Goal: Transaction & Acquisition: Purchase product/service

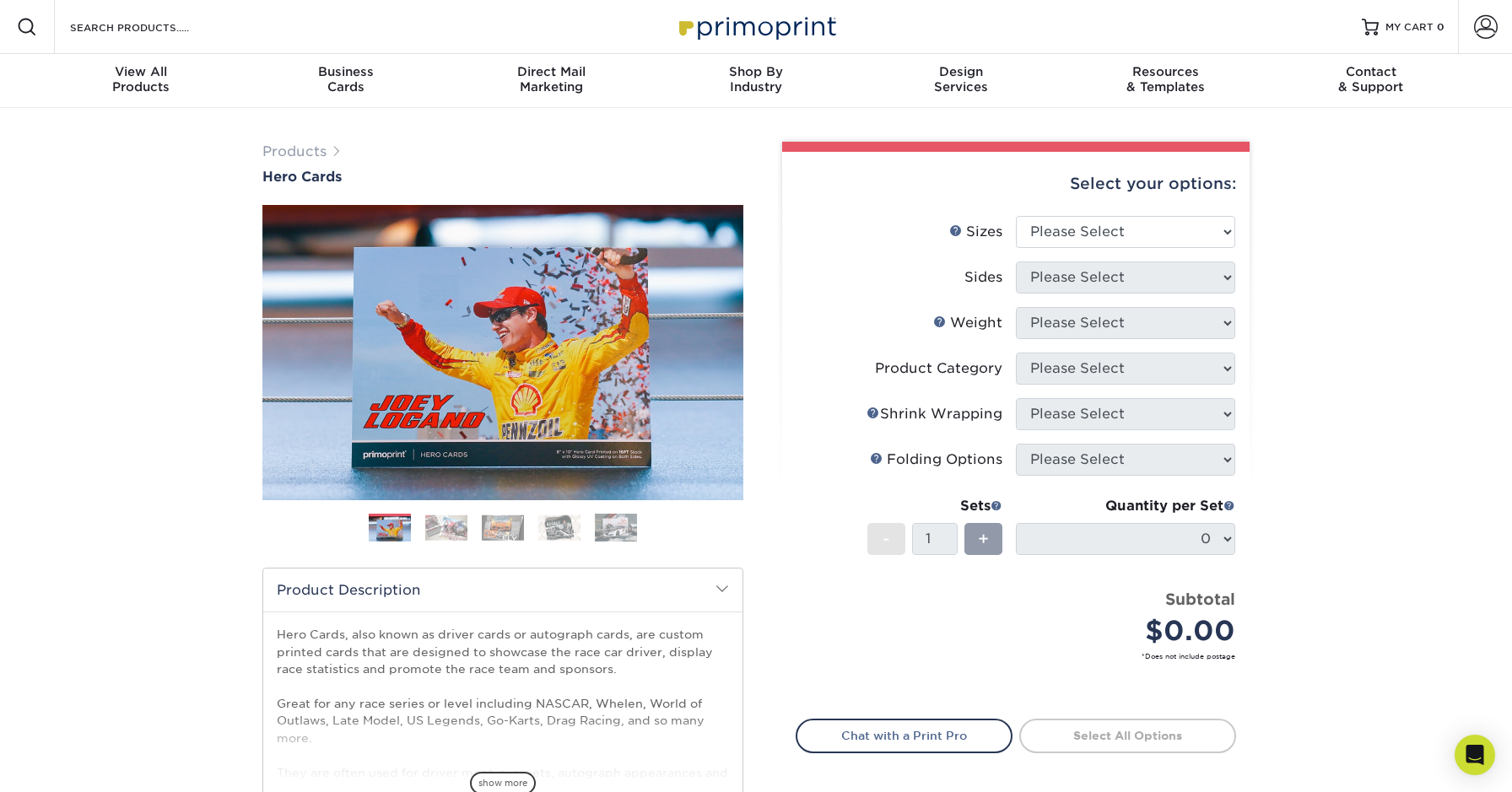
click at [502, 521] on img at bounding box center [502, 527] width 42 height 26
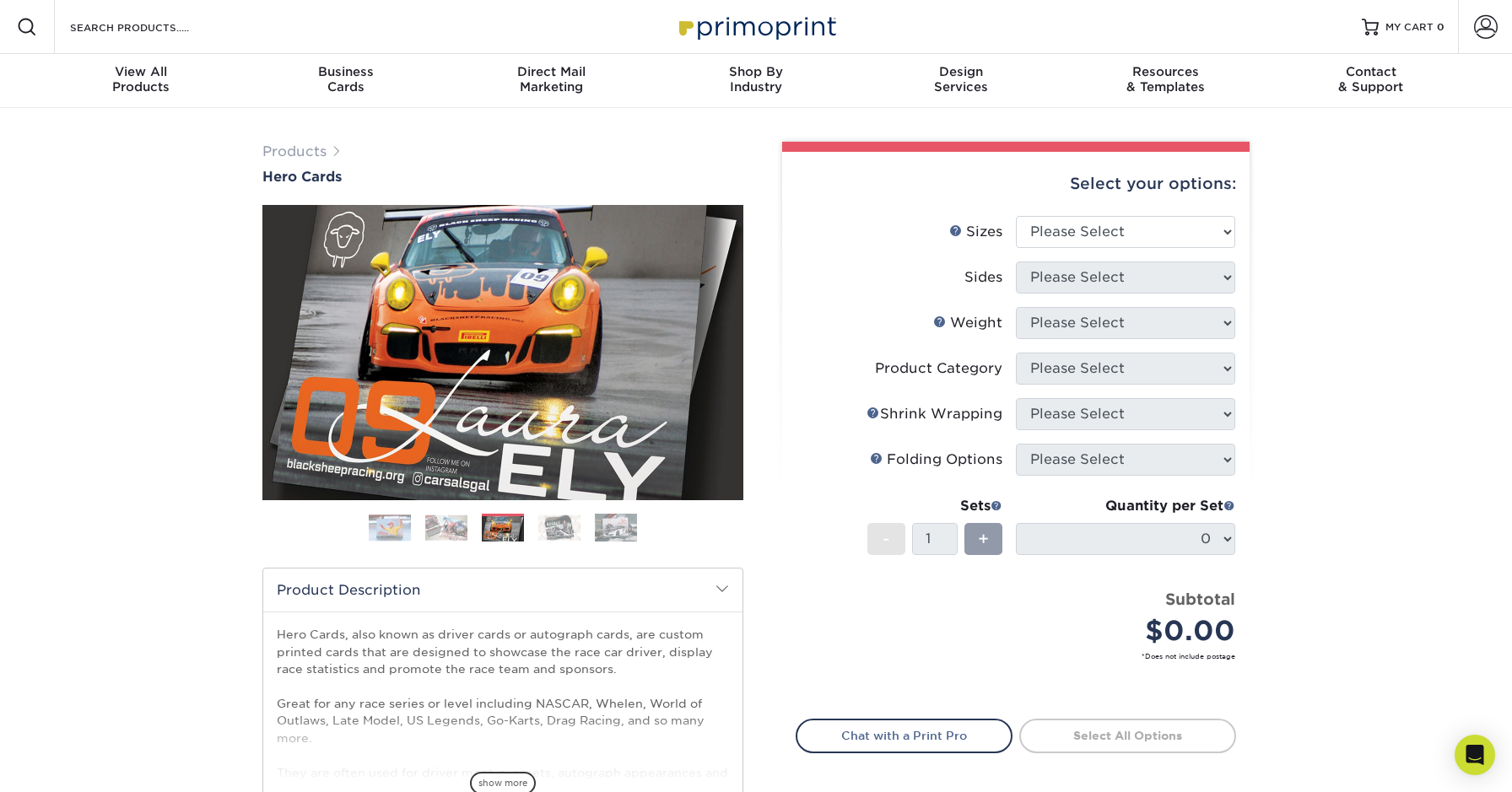
click at [450, 529] on img at bounding box center [446, 527] width 42 height 26
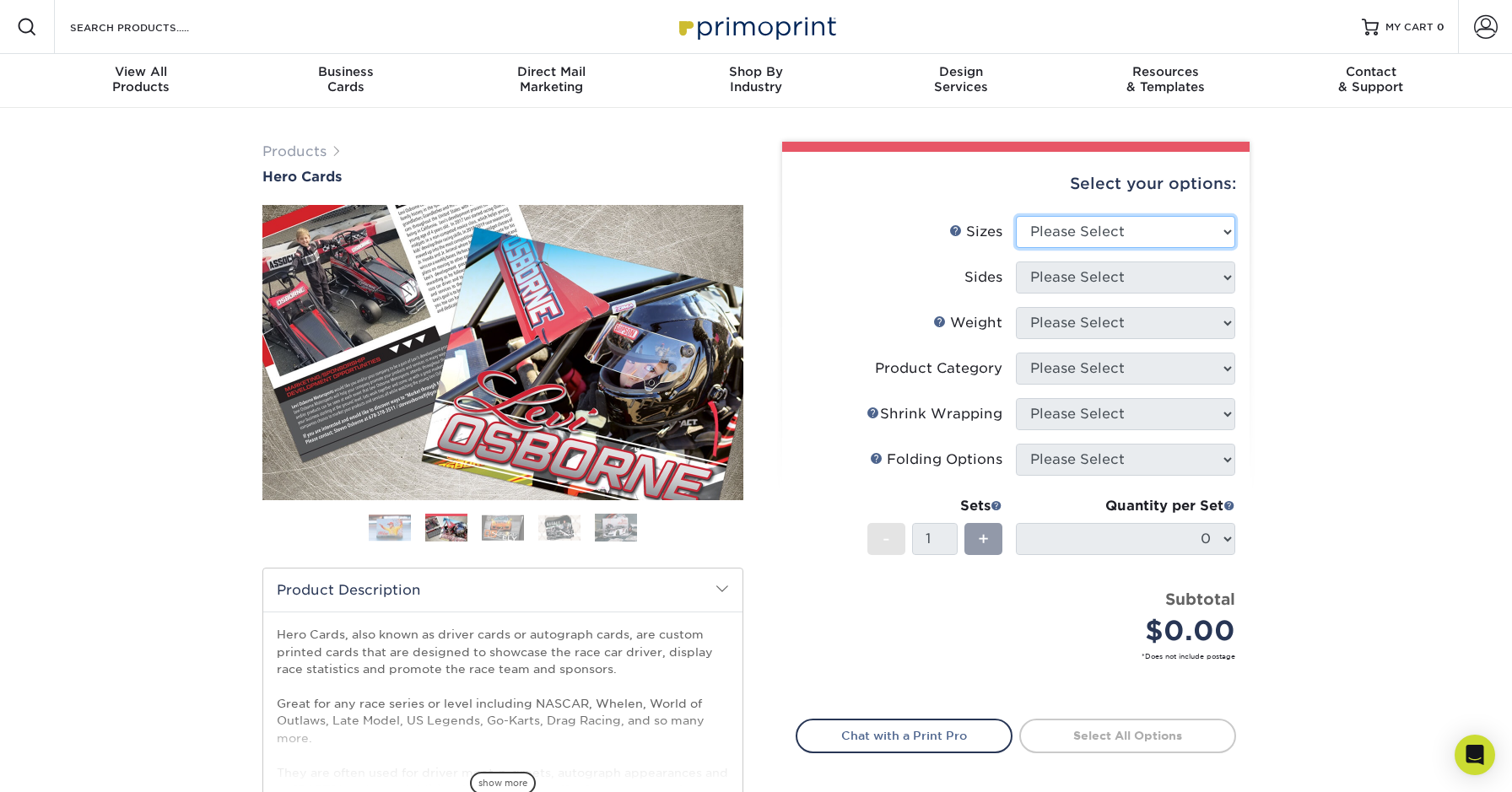
select select "8.50x11.00"
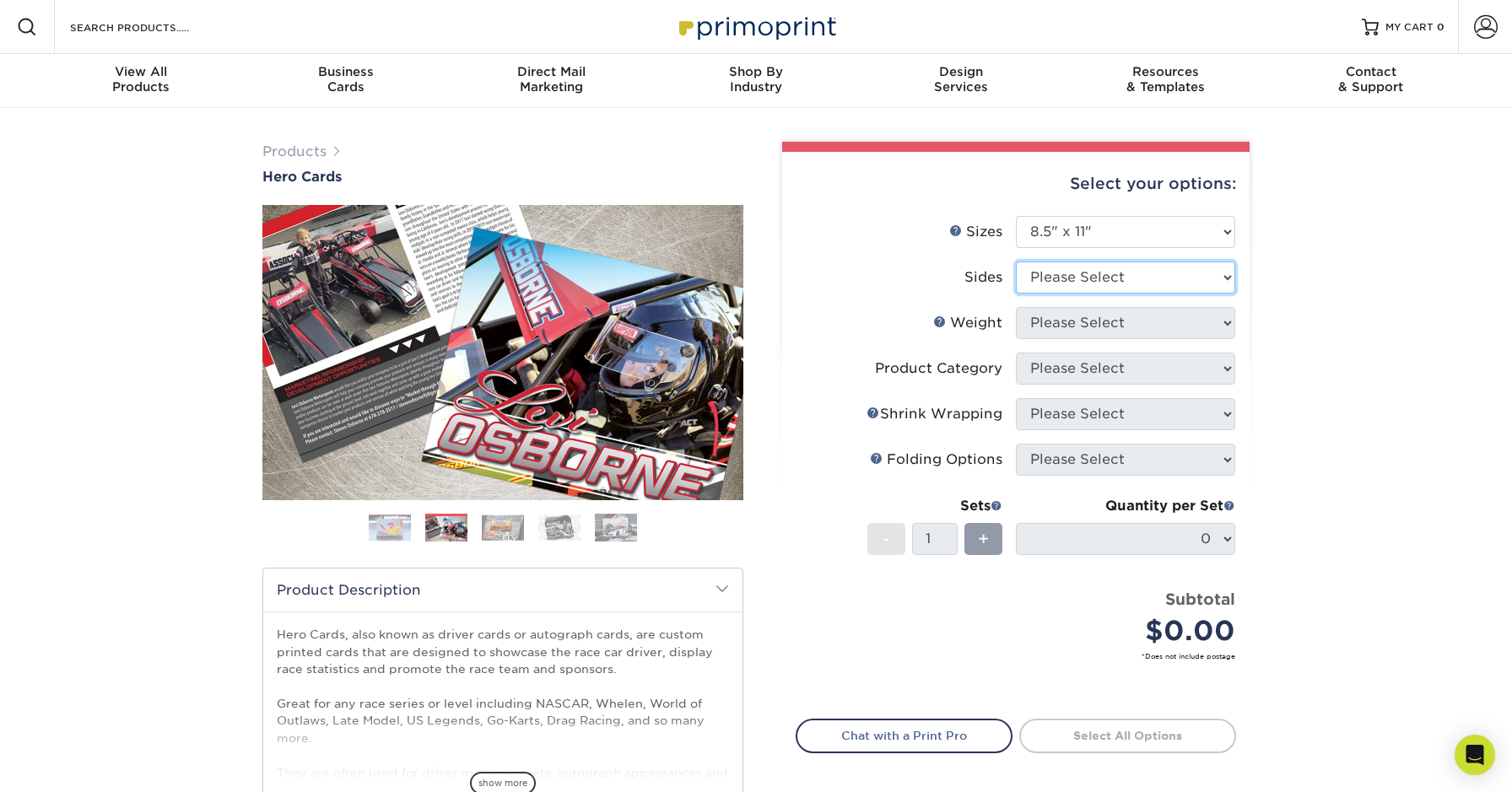
select select "13abbda7-1d64-4f25-8bb2-c179b224825d"
drag, startPoint x: 1056, startPoint y: 327, endPoint x: 936, endPoint y: 349, distance: 122.0
click at [936, 349] on li "Weight Help Weight Please Select 100LB 14PT 16PT" at bounding box center [1016, 330] width 439 height 46
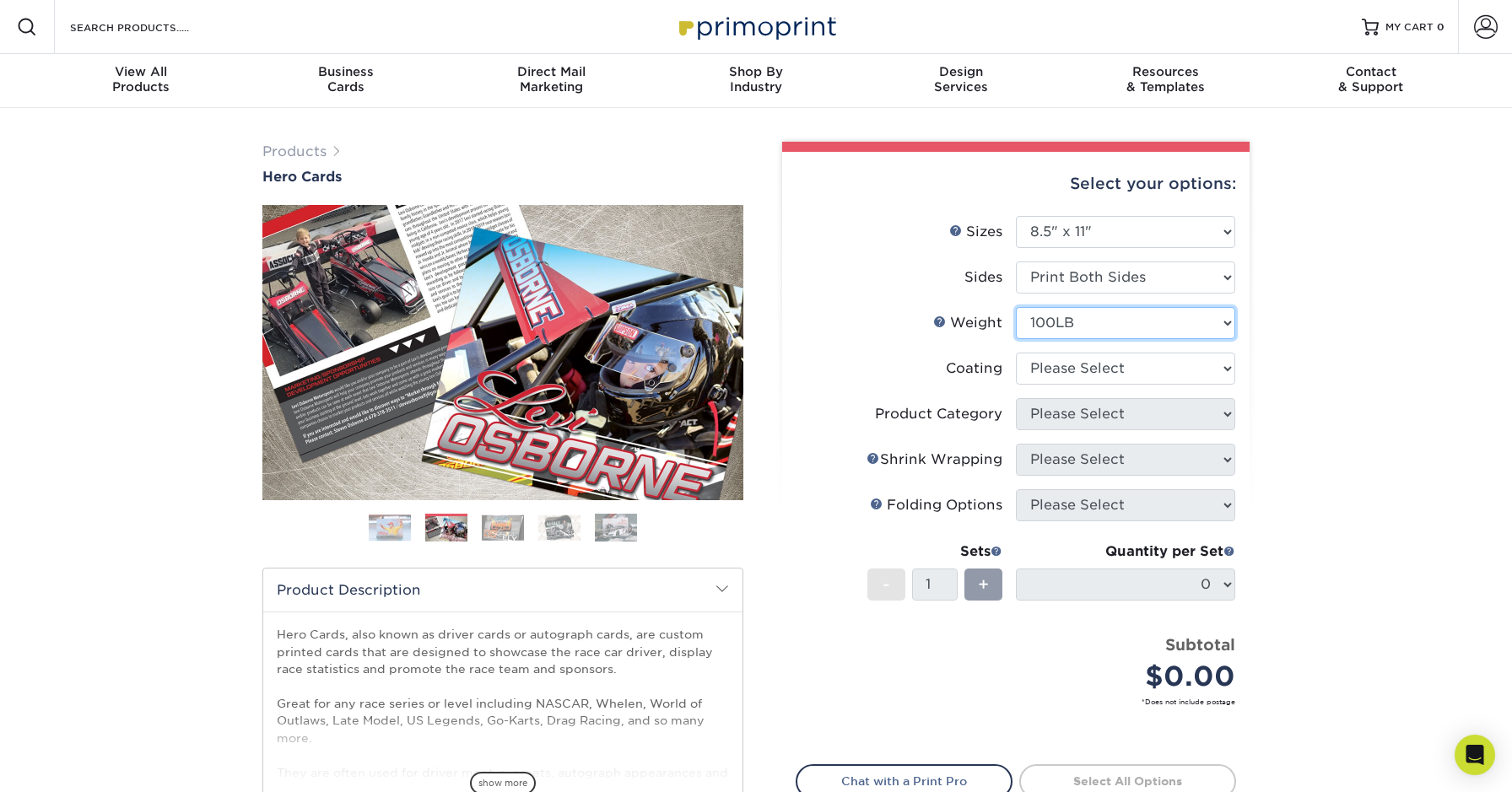
select select "16PT"
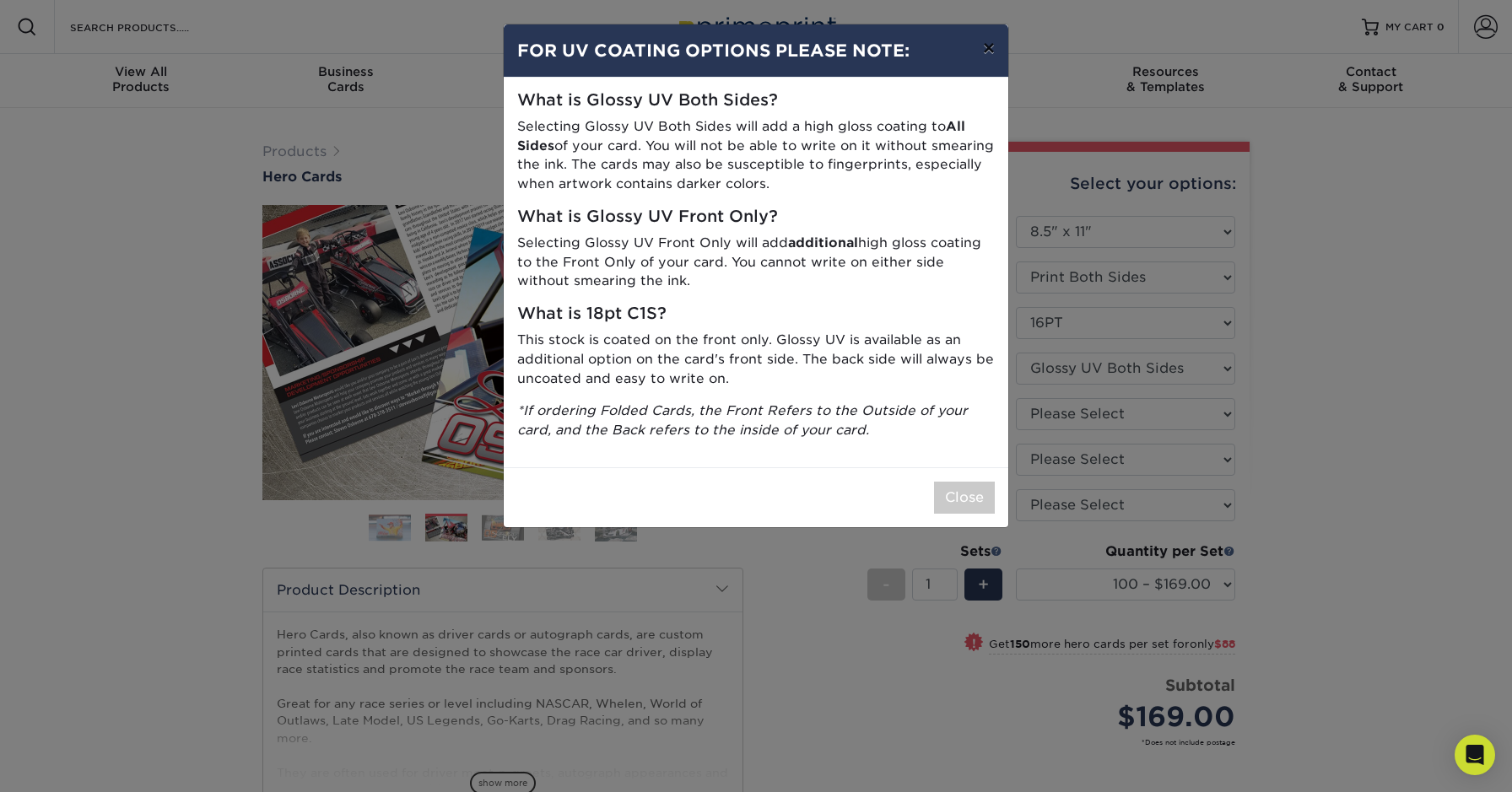
click at [989, 49] on button "×" at bounding box center [988, 48] width 39 height 48
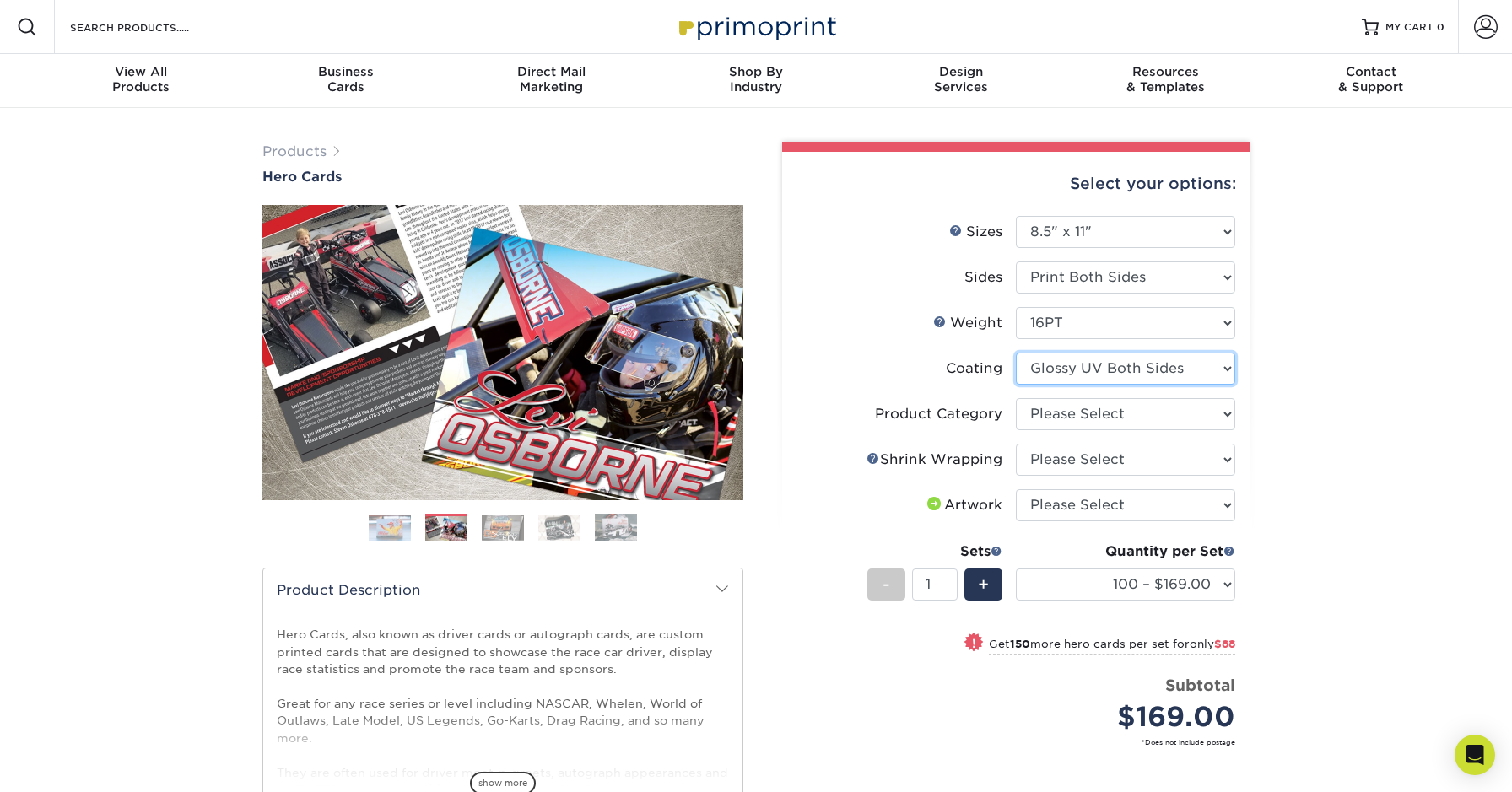
select select "121bb7b5-3b4d-429f-bd8d-bbf80e953313"
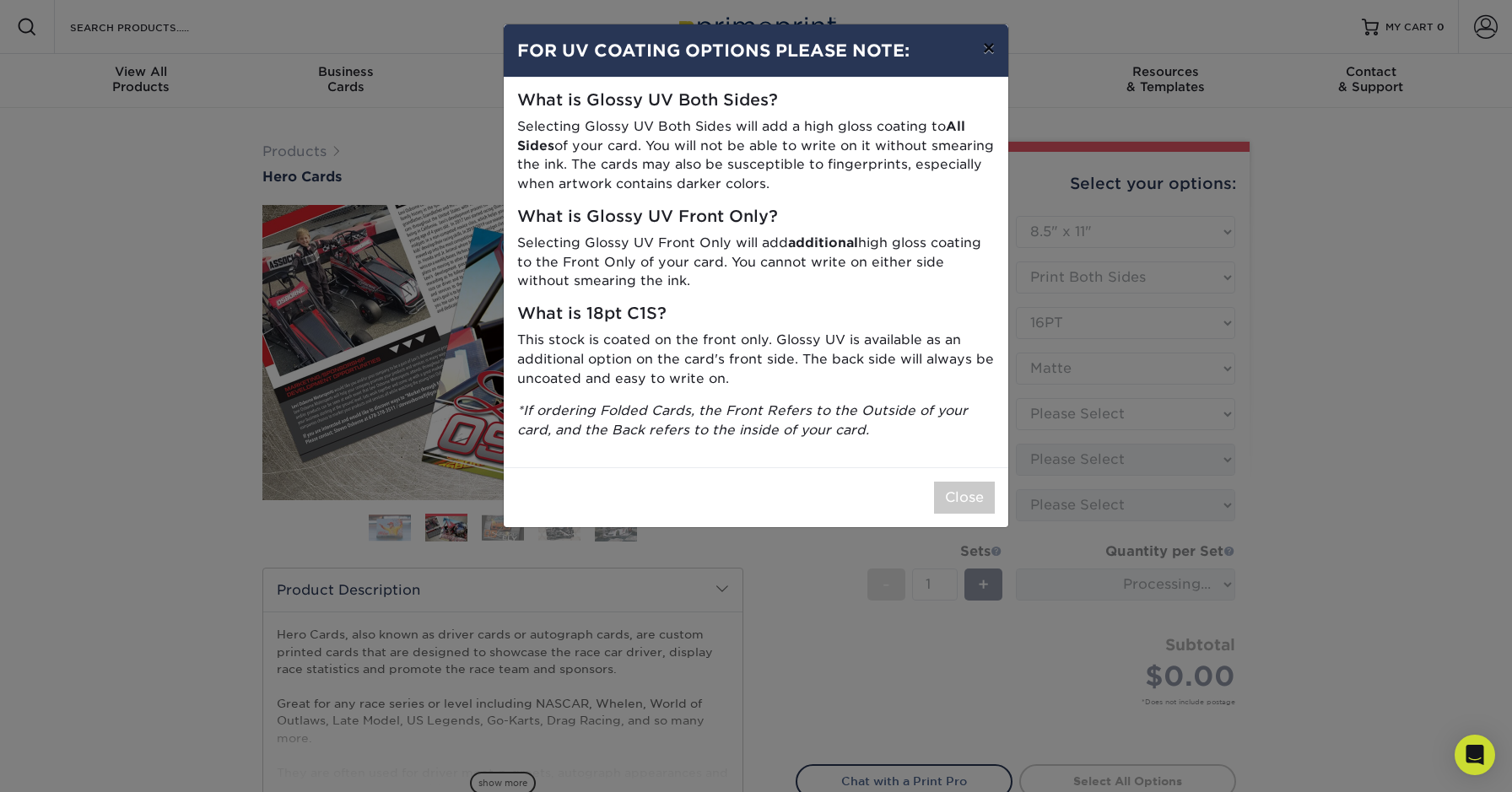
click at [991, 48] on button "×" at bounding box center [988, 48] width 39 height 48
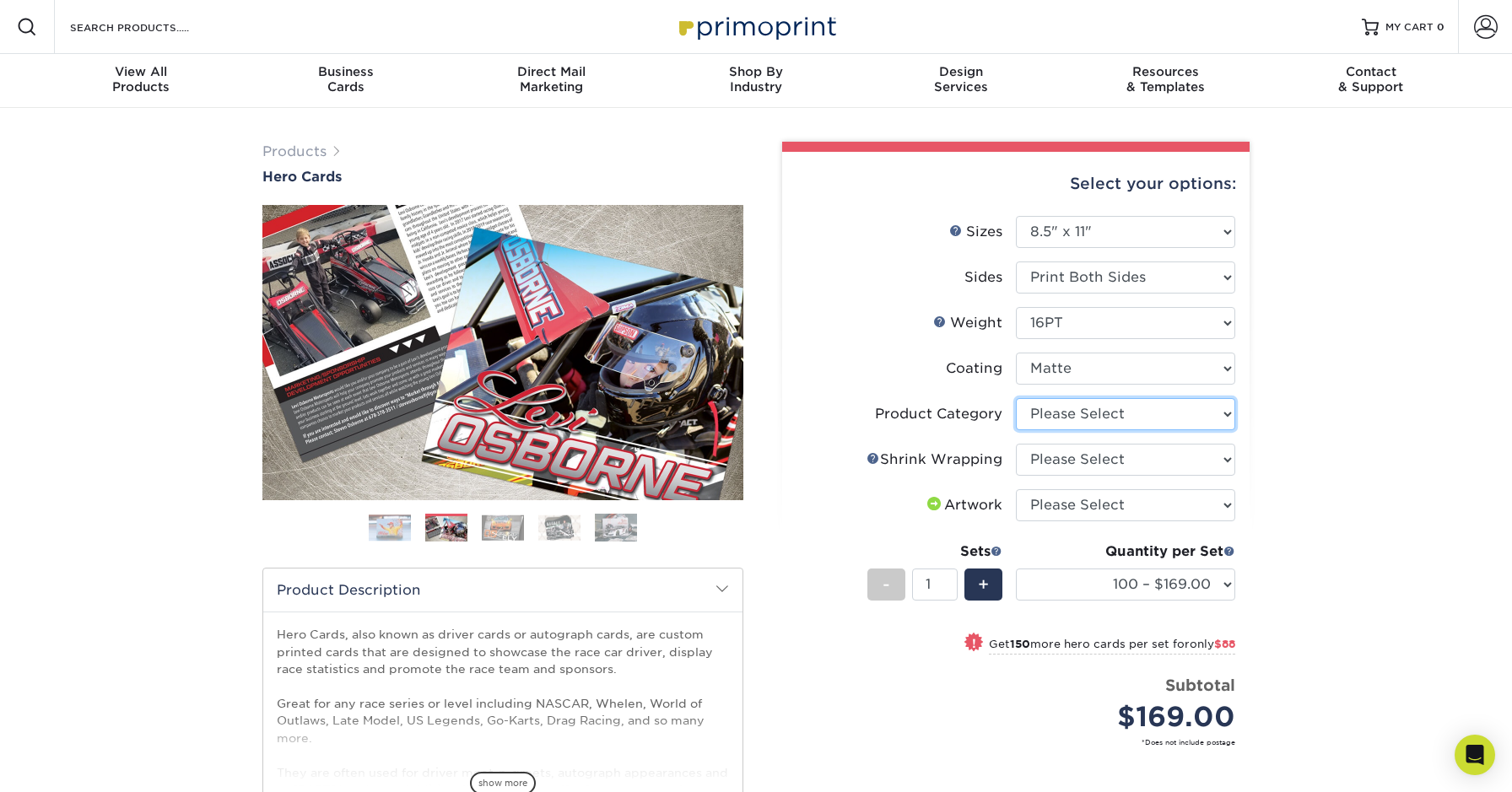
select select "eddd4a87-9082-47bb-843b-3bca55f6c842"
select select "c8749376-e7da-41d0-b3dc-647faf84d907"
select select "upload"
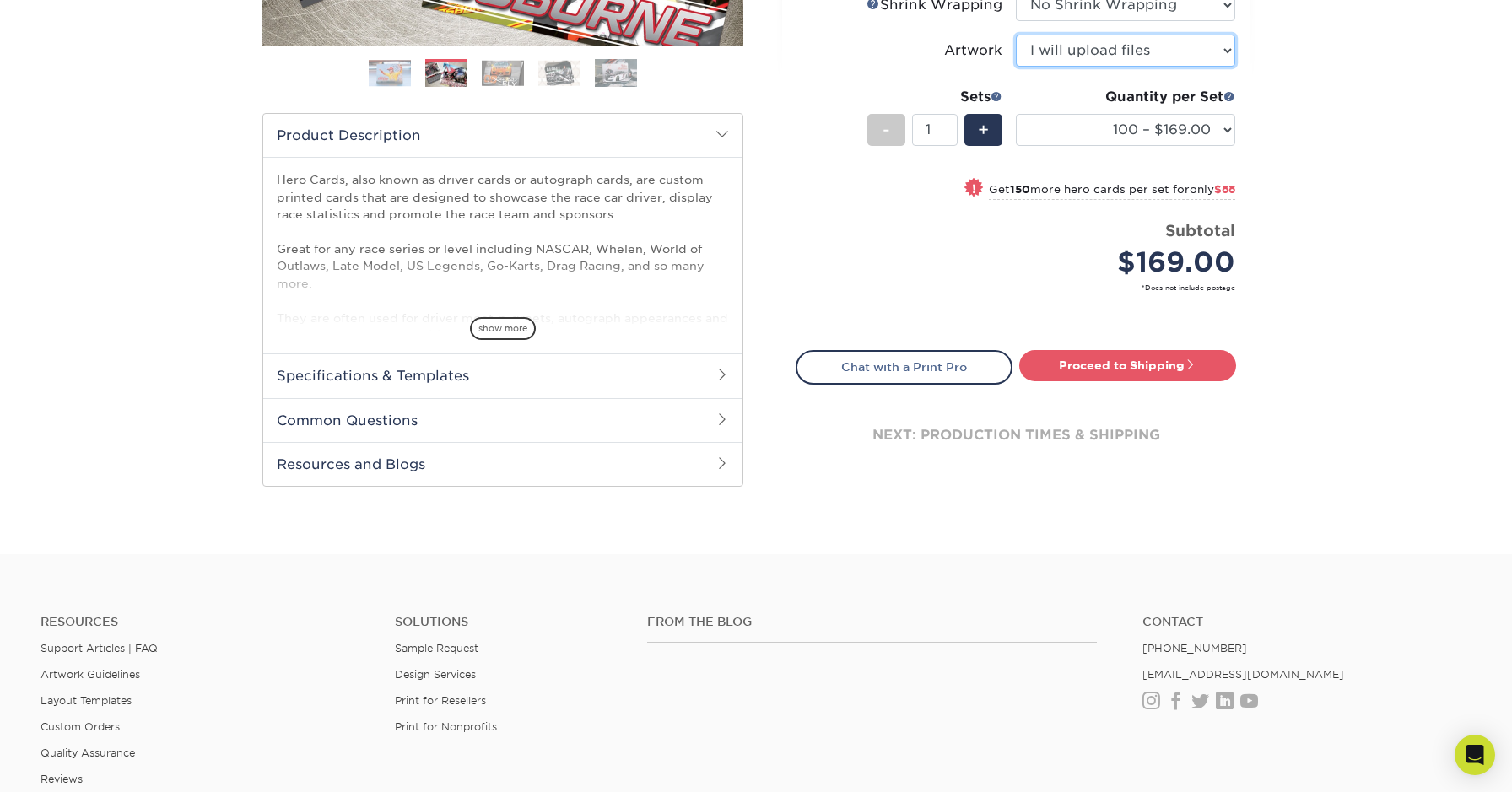
scroll to position [551, 0]
